Goal: Check status: Check status

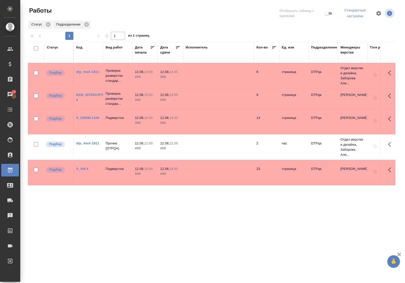
click at [52, 48] on div "Статус" at bounding box center [52, 47] width 11 height 5
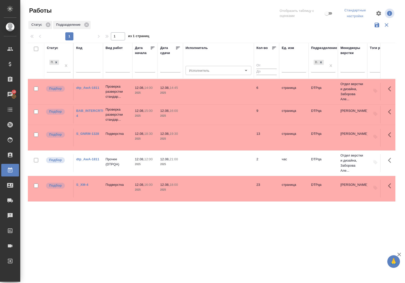
click at [55, 73] on div "Подбор" at bounding box center [59, 67] width 24 height 17
click at [55, 72] on div "Подбор" at bounding box center [54, 66] width 15 height 14
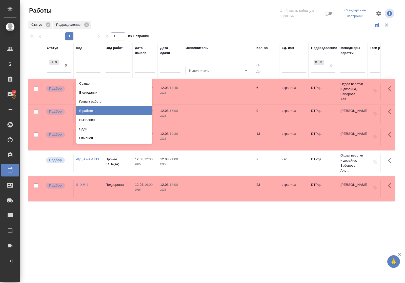
click at [84, 109] on div "В работе" at bounding box center [114, 110] width 76 height 9
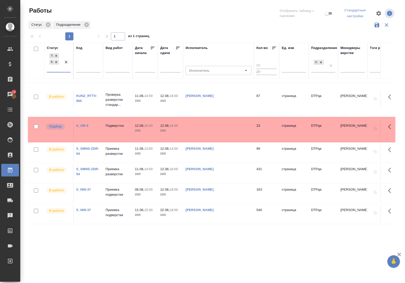
scroll to position [99, 0]
click at [110, 188] on p "Приемка подверстки" at bounding box center [117, 192] width 24 height 10
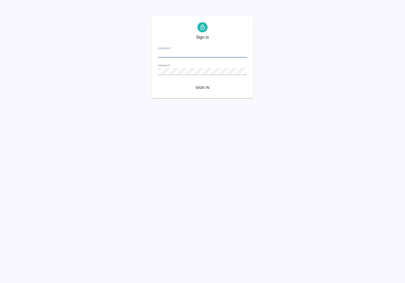
type input "a.polushina@awatera.com"
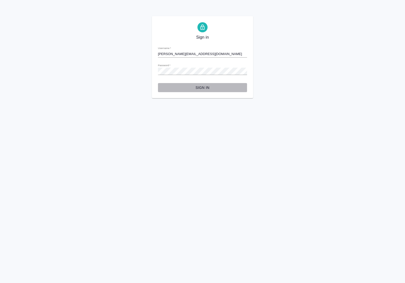
click at [207, 89] on span "Sign in" at bounding box center [202, 88] width 81 height 6
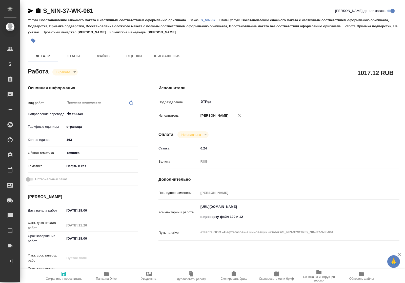
type textarea "x"
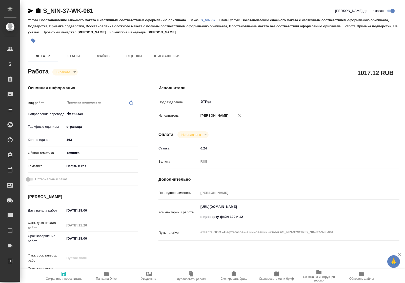
type textarea "x"
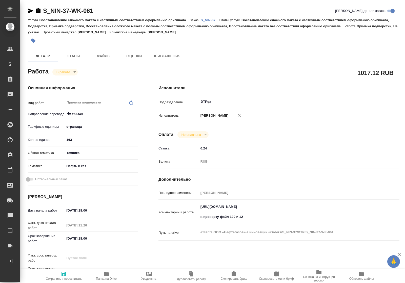
type textarea "x"
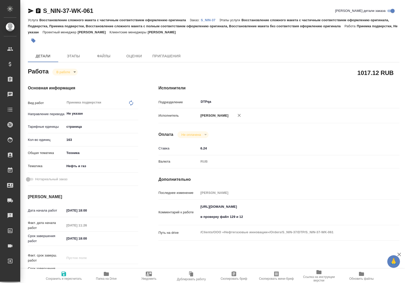
type textarea "x"
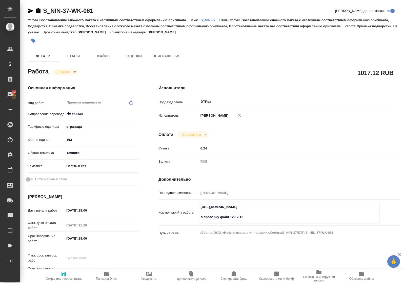
drag, startPoint x: 200, startPoint y: 211, endPoint x: 319, endPoint y: 211, distance: 118.8
click at [319, 211] on textarea "https://tera.awatera.com/Work/680699a53bced44c0ae6af24/ в проверку файл 129 и 12" at bounding box center [289, 212] width 180 height 19
type textarea "x"
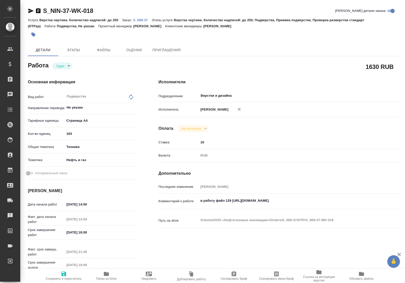
type textarea "x"
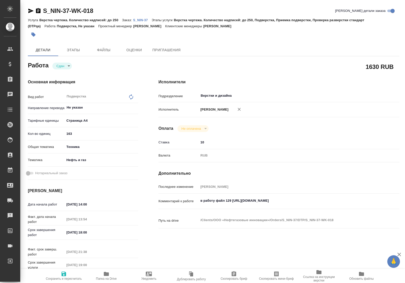
type textarea "x"
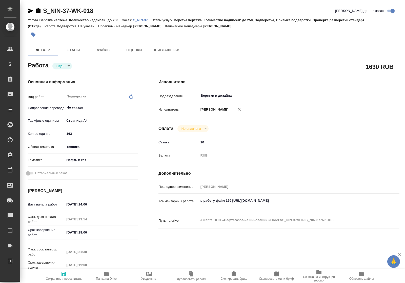
type textarea "x"
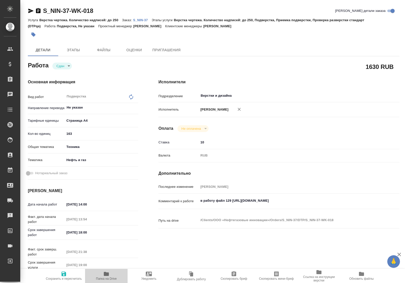
click at [106, 276] on icon "button" at bounding box center [106, 274] width 5 height 4
type textarea "x"
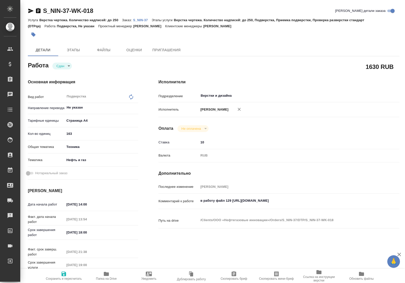
type textarea "x"
